Goal: Browse casually

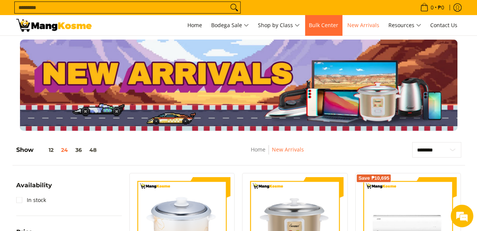
click at [328, 24] on span "Bulk Center" at bounding box center [323, 24] width 29 height 7
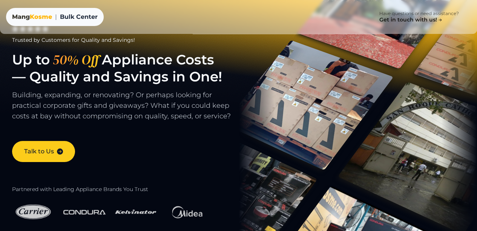
click at [48, 18] on span "Kosme" at bounding box center [41, 16] width 22 height 7
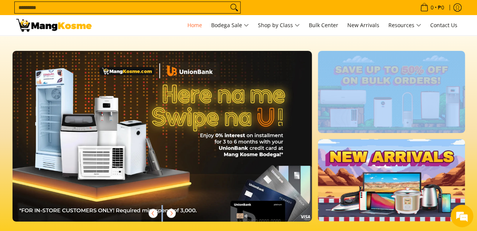
drag, startPoint x: 476, startPoint y: 23, endPoint x: 482, endPoint y: 74, distance: 51.3
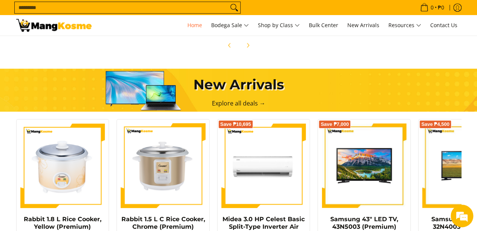
scroll to position [445, 0]
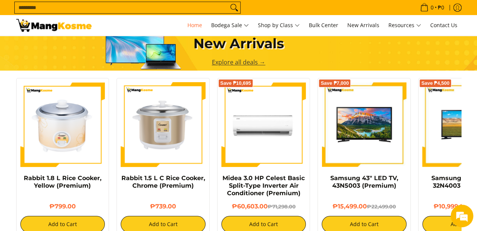
click at [246, 60] on link "Explore all deals →" at bounding box center [239, 62] width 54 height 8
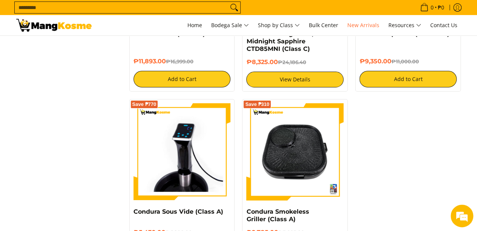
scroll to position [1338, 0]
